Goal: Information Seeking & Learning: Learn about a topic

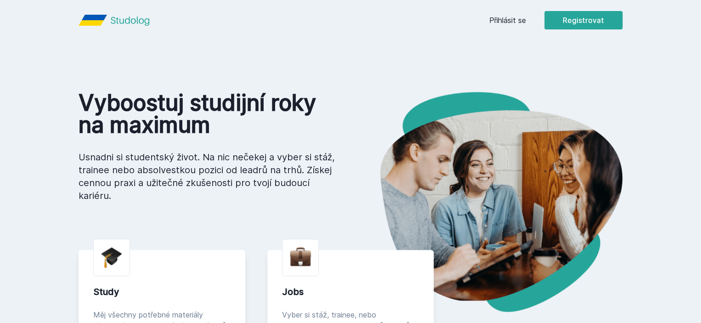
click at [558, 27] on div "Přihlásit se Registrovat" at bounding box center [555, 20] width 133 height 18
click at [526, 21] on link "Přihlásit se" at bounding box center [507, 20] width 37 height 11
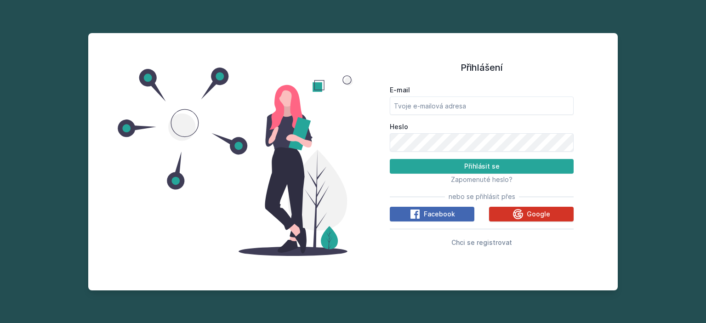
click at [538, 218] on span "Google" at bounding box center [537, 213] width 23 height 9
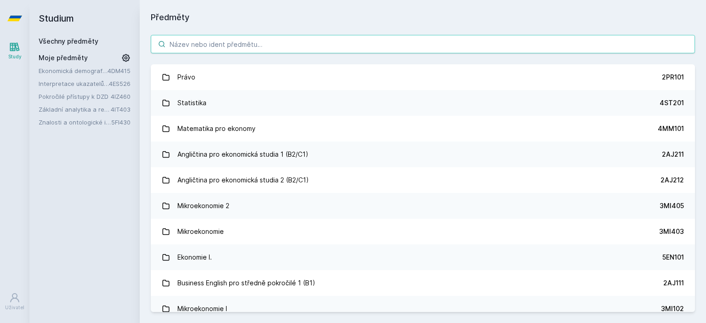
click at [294, 43] on input "search" at bounding box center [423, 44] width 544 height 18
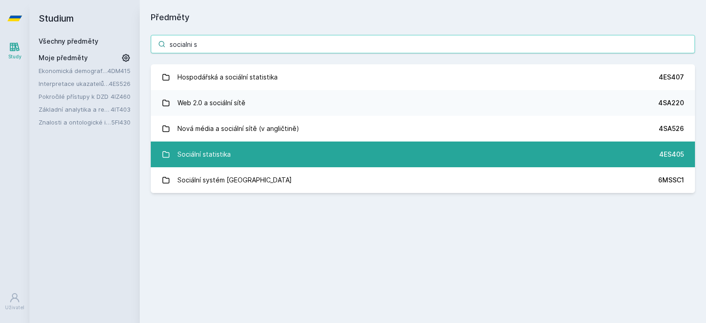
type input "socialni s"
click at [272, 158] on link "Sociální statistika 4ES405" at bounding box center [423, 155] width 544 height 26
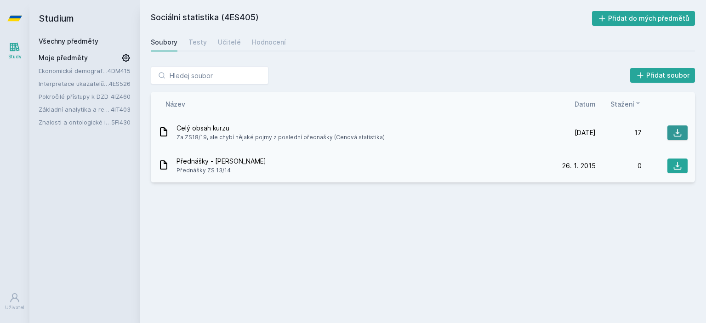
click at [677, 132] on icon at bounding box center [678, 133] width 8 height 8
click at [232, 40] on div "Učitelé" at bounding box center [229, 42] width 23 height 9
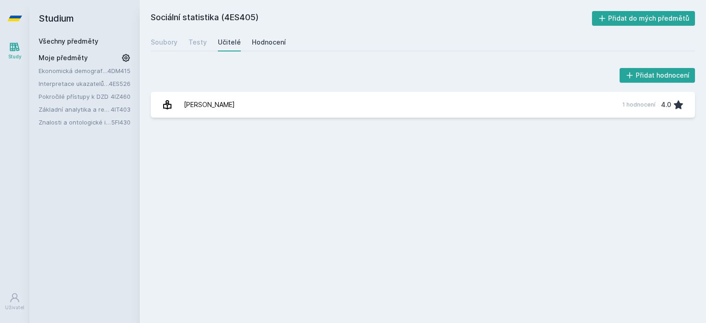
click at [277, 40] on div "Hodnocení" at bounding box center [269, 42] width 34 height 9
